Goal: Task Accomplishment & Management: Manage account settings

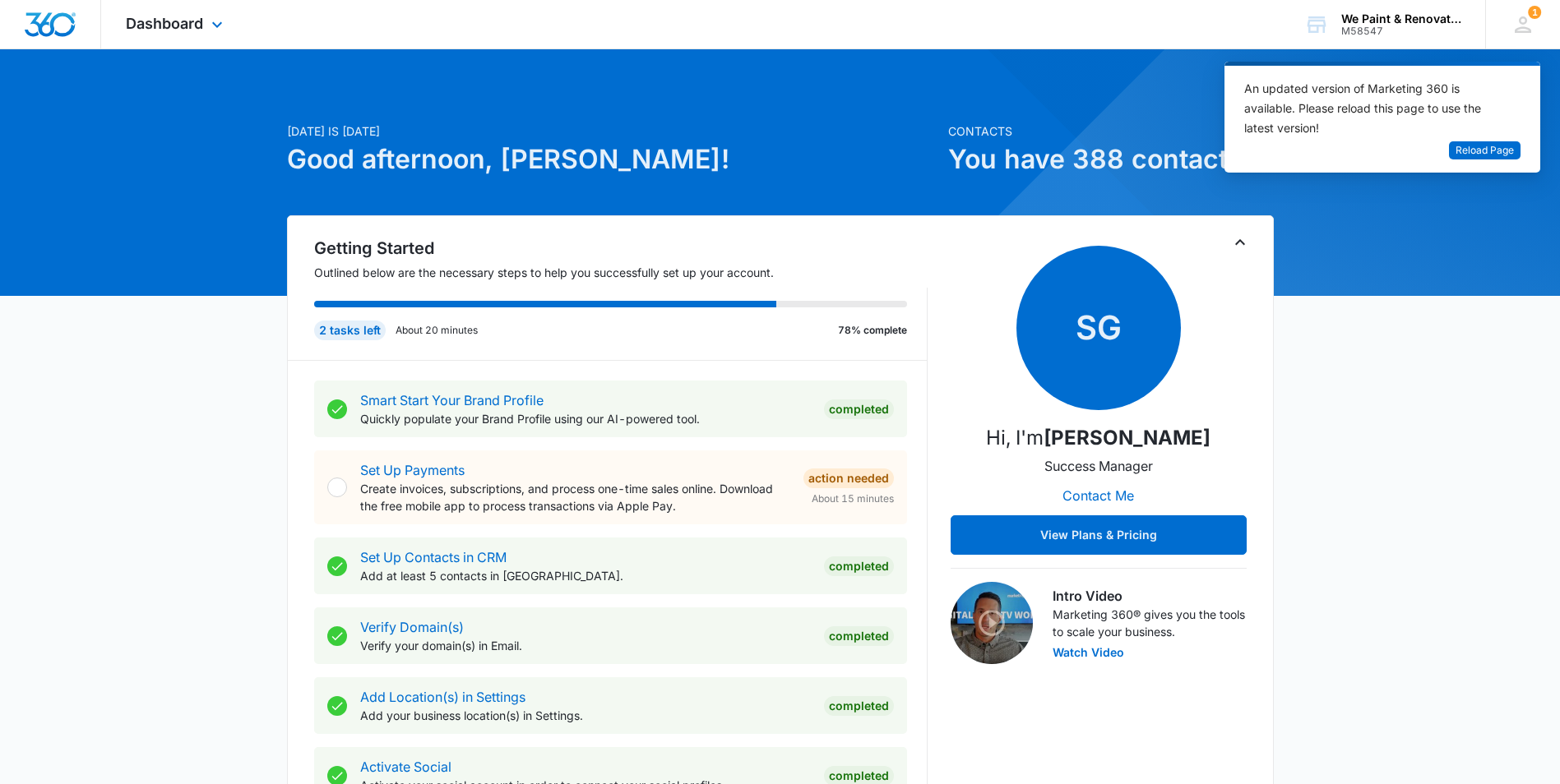
click at [67, 24] on img "Dashboard" at bounding box center [50, 24] width 53 height 24
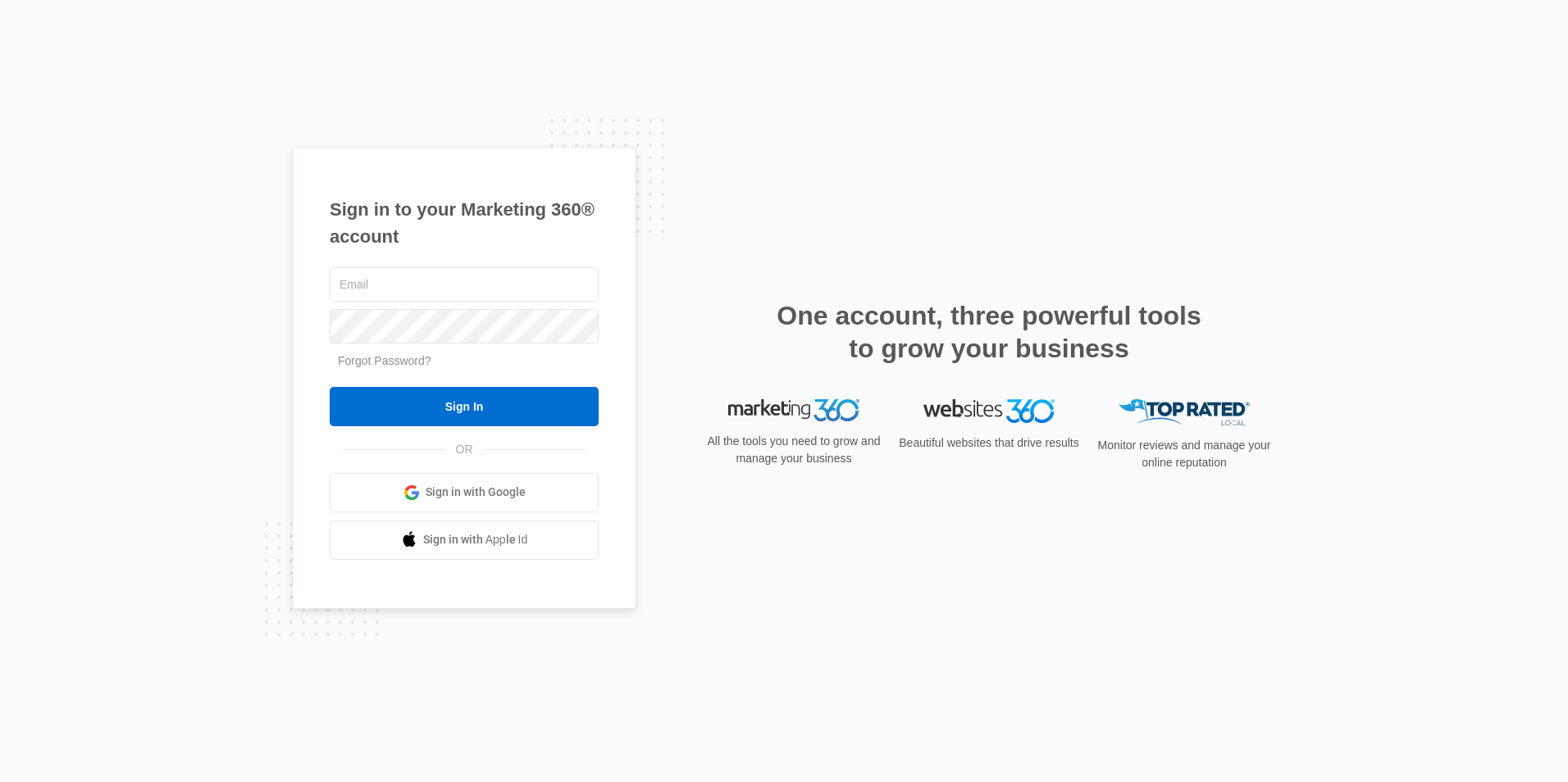
type input "jason@209wepaint.com"
click at [912, 180] on div "Sign in to your Marketing 360® account jason@209wepaint.com Forgot Password? Si…" at bounding box center [784, 391] width 984 height 489
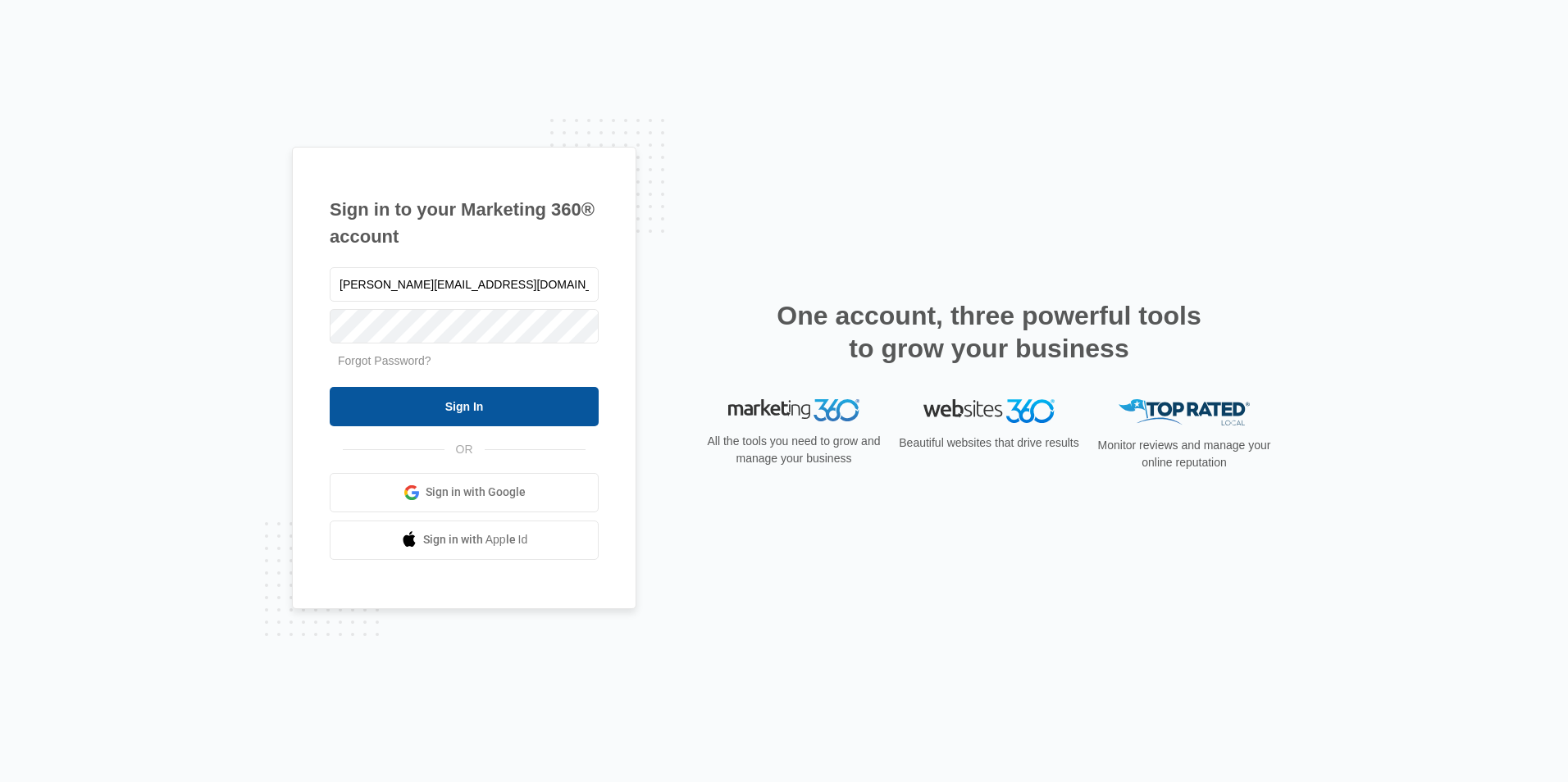
click at [510, 413] on input "Sign In" at bounding box center [464, 407] width 269 height 39
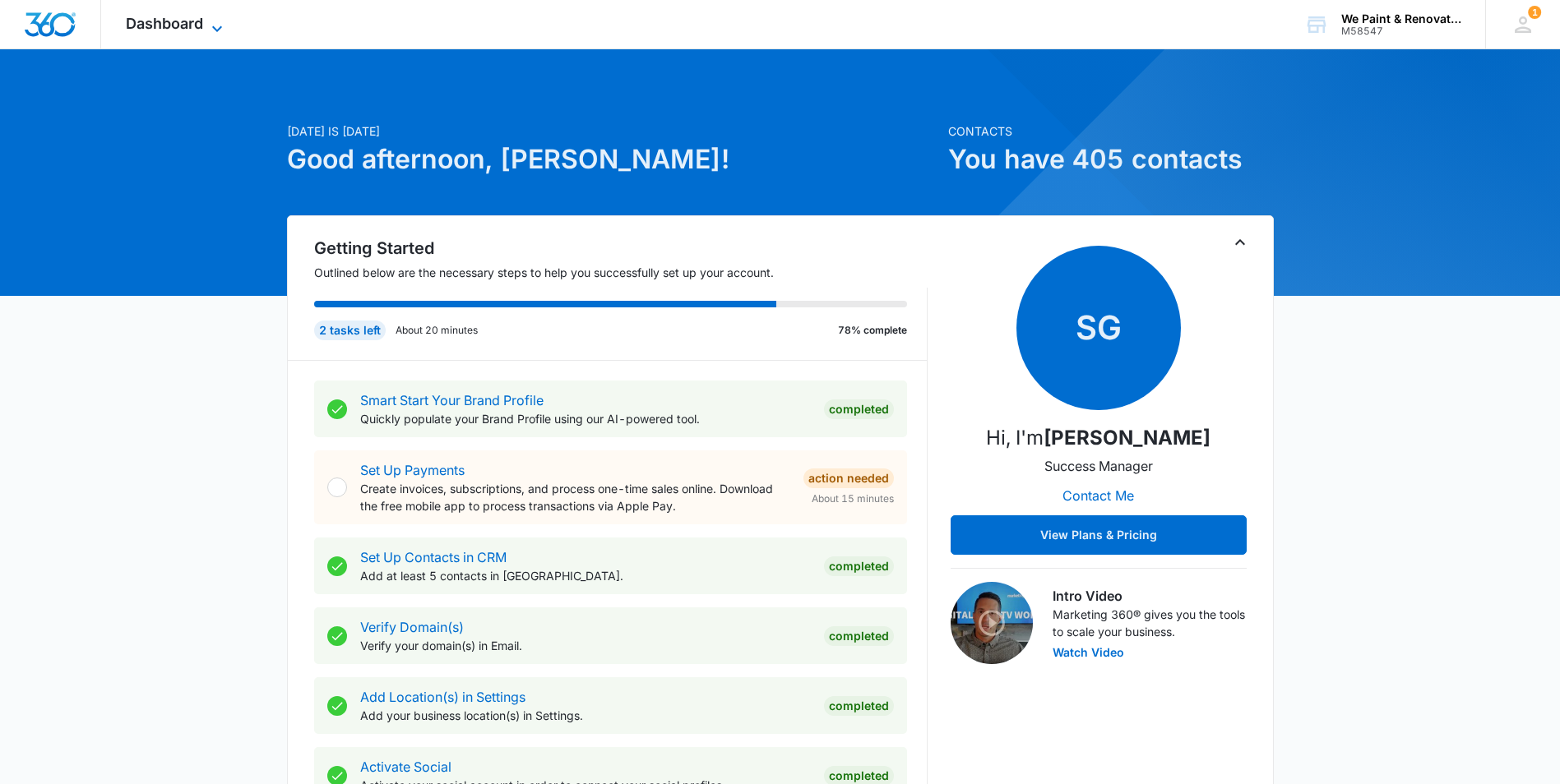
click at [209, 21] on icon at bounding box center [217, 28] width 20 height 20
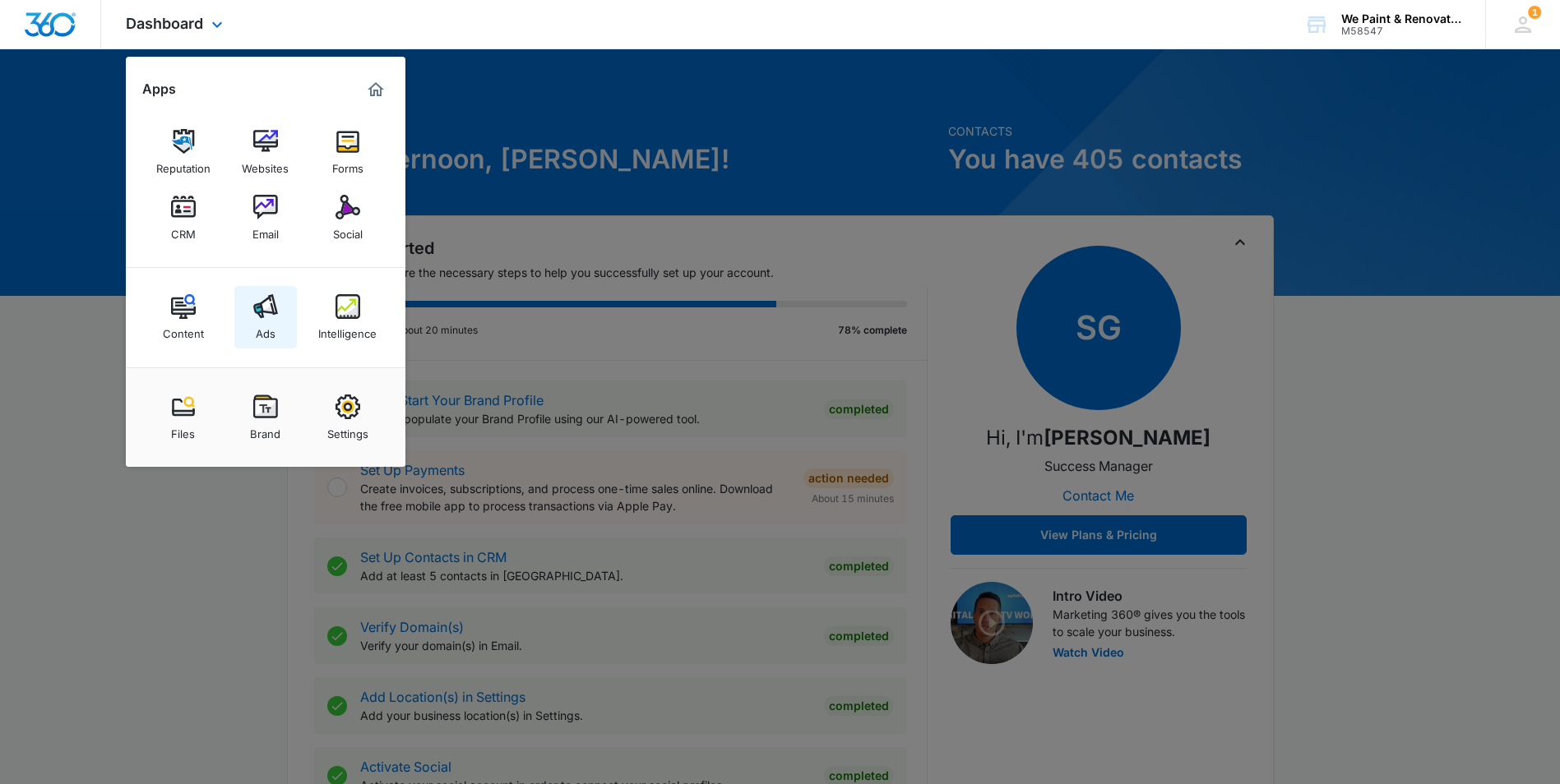
click at [255, 308] on img at bounding box center [266, 306] width 25 height 24
